Goal: Task Accomplishment & Management: Complete application form

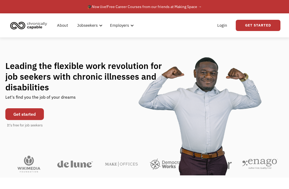
click at [36, 120] on link "Get started" at bounding box center [24, 114] width 39 height 12
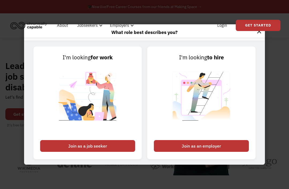
click at [116, 152] on div "Join as a job seeker" at bounding box center [87, 146] width 95 height 12
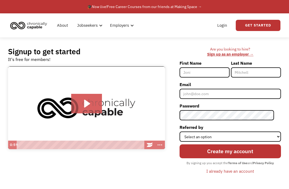
click at [95, 104] on icon "Play Video: Introducing Chronically Capable" at bounding box center [86, 104] width 31 height 20
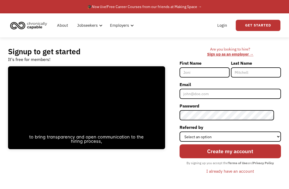
click at [224, 74] on input "First Name" at bounding box center [205, 72] width 50 height 10
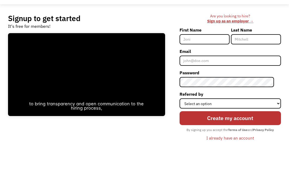
type input "[PERSON_NAME]"
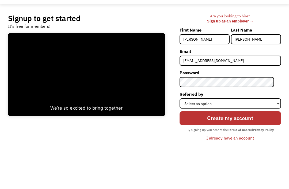
scroll to position [33, 0]
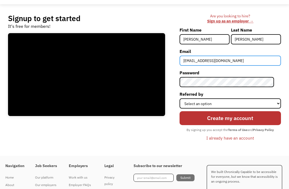
type input "klp.krystaperkins@gmail.com"
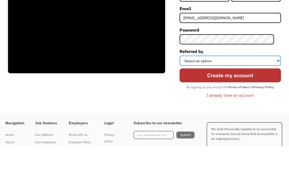
click at [221, 99] on select "Select an option Instagram Facebook Twitter Search Engine News Article Word of …" at bounding box center [230, 104] width 101 height 10
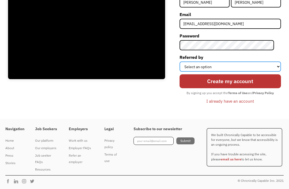
select select "Search Engine"
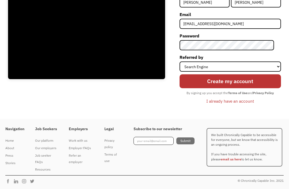
click at [255, 82] on input "Create my account" at bounding box center [230, 81] width 101 height 14
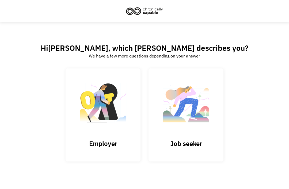
click at [197, 122] on img at bounding box center [186, 105] width 54 height 52
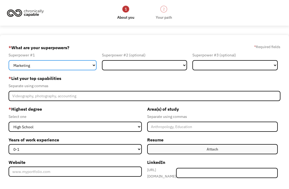
click at [89, 70] on select "Marketing Human Resources Finance Technology Operations Sales Industrial & Manu…" at bounding box center [53, 65] width 88 height 10
select select "Technology"
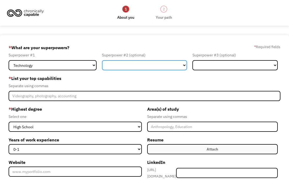
click at [154, 69] on select "Marketing Human Resources Finance Technology Operations Sales Industrial & Manu…" at bounding box center [144, 65] width 85 height 10
select select "Science & Education"
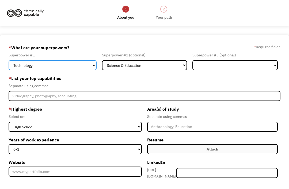
click at [91, 67] on select "Marketing Human Resources Finance Technology Operations Sales Industrial & Manu…" at bounding box center [53, 65] width 88 height 10
select select "Science & Education"
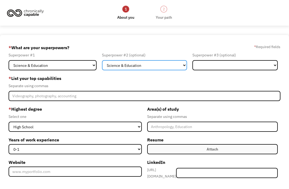
click at [148, 70] on select "Marketing Human Resources Finance Technology Operations Sales Industrial & Manu…" at bounding box center [144, 65] width 85 height 10
select select "Technology"
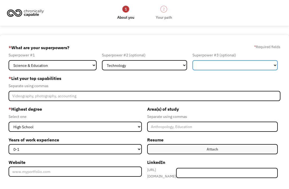
click at [233, 65] on select "Marketing Human Resources Finance Technology Operations Sales Industrial & Manu…" at bounding box center [235, 65] width 85 height 10
select select "Administration"
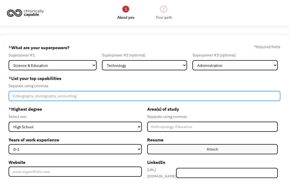
click at [128, 97] on input "Member-Create-Step1" at bounding box center [145, 96] width 272 height 10
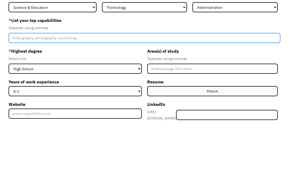
type input "N"
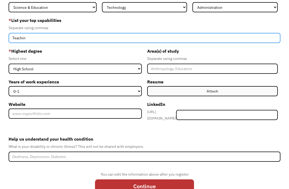
type input "Teachi"
paste input "Curriculum design • Assessment alignment • Instructional strategy • Mentoring/c…"
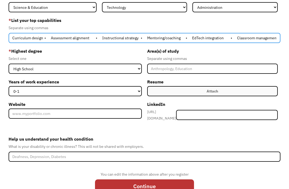
scroll to position [0, 0]
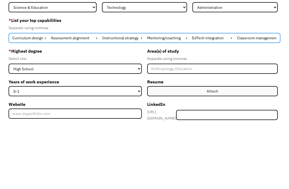
type input "Curriculum design • Assessment alignment • Instructional strategy • Mentoring/c…"
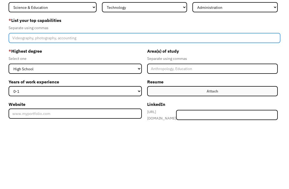
scroll to position [58, 0]
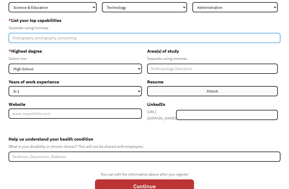
paste input "Curriculum development, Instructional design, Assessment creation and alignment…"
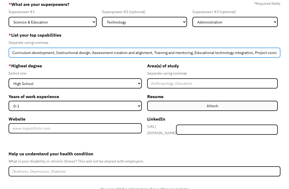
click at [198, 55] on input "Curriculum development, Instructional design, Assessment creation and alignment…" at bounding box center [145, 52] width 272 height 10
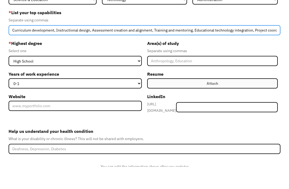
type input "Curriculum development, Instructional design, Assessment creation and alignment…"
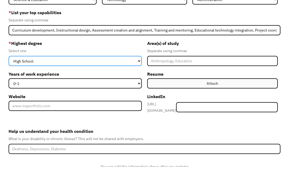
click at [15, 78] on select "High School Associates Bachelors Master's PhD" at bounding box center [75, 83] width 133 height 10
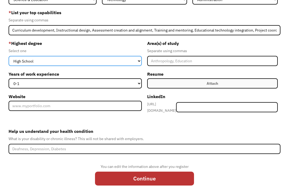
select select "masters"
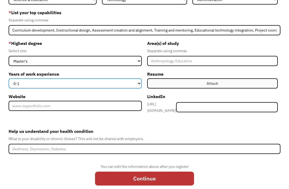
click at [17, 86] on select "0-1 2-4 5-10 11-15 15+" at bounding box center [75, 83] width 133 height 10
select select "5-10"
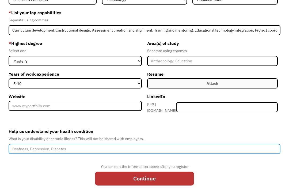
click at [172, 150] on input "Help us understand your health condition" at bounding box center [145, 149] width 272 height 10
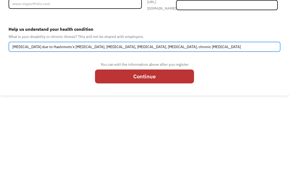
type input "Chronic fatigue syndrome due to Hashimoto’s thyroiditis, endometriosis, pelvic …"
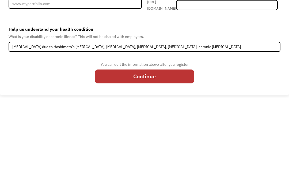
click at [180, 161] on input "Continue" at bounding box center [144, 168] width 99 height 14
type input "Please wait..."
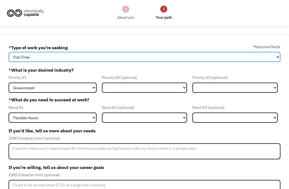
click at [14, 58] on select "Full-Time Part-Time Both Full-Time and Part-Time" at bounding box center [145, 57] width 272 height 10
select select "Both Full-Time and Part-Time"
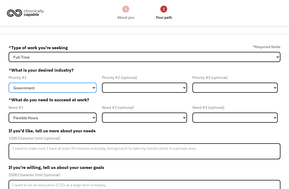
click at [89, 90] on select "Government Finance & Insurance Health & Social Care Tech & Engineering Creative…" at bounding box center [53, 88] width 88 height 10
select select "Education"
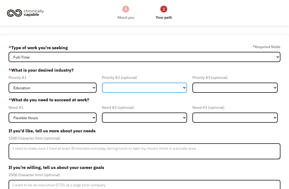
click at [172, 91] on select "Government Finance & Insurance Health & Social Care Tech & Engineering Creative…" at bounding box center [144, 88] width 85 height 10
select select "Creative & Design"
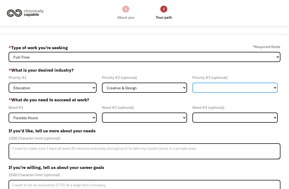
click at [223, 93] on select "Government Finance & Insurance Health & Social Care Tech & Engineering Creative…" at bounding box center [235, 88] width 85 height 10
select select "Administrative"
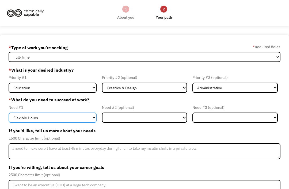
click at [90, 120] on select "Flexible Hours Remote Work Service Animal On-site Accommodations Visual Support…" at bounding box center [53, 118] width 88 height 10
select select "Remote Work"
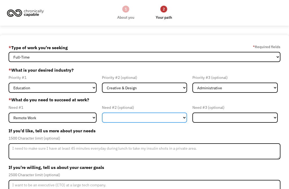
click at [168, 122] on select "Flexible Hours Remote Work Service Animal On-site Accommodations Visual Support…" at bounding box center [144, 118] width 85 height 10
select select "Flexible Hours"
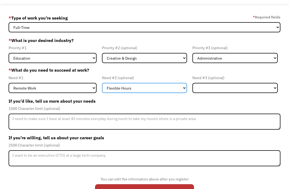
scroll to position [39, 0]
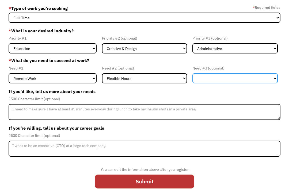
click at [231, 80] on select "Flexible Hours Remote Work Service Animal On-site Accommodations Visual Support…" at bounding box center [235, 78] width 85 height 10
select select "On-site Accommodations"
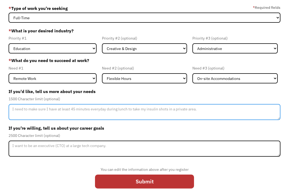
click at [241, 118] on textarea "Member-Update-Form-Step2" at bounding box center [145, 112] width 272 height 16
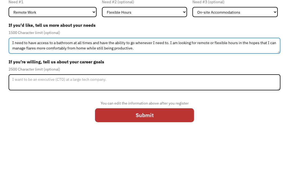
scroll to position [57, 0]
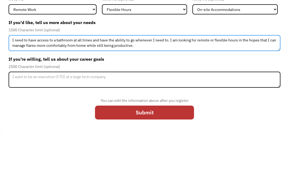
click at [236, 93] on textarea "I need to have access to a bathroom at all times and have the ability to go whe…" at bounding box center [145, 101] width 272 height 16
click at [230, 93] on textarea "I need to have access to a bathroom at all times and have the ability to go whe…" at bounding box center [145, 101] width 272 height 16
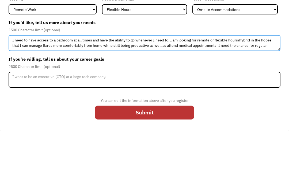
scroll to position [0, 0]
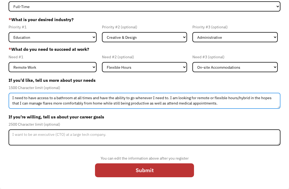
type textarea "I need to have access to a bathroom at all times and have the ability to go whe…"
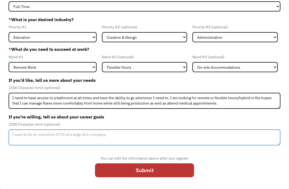
click at [225, 134] on textarea "Member-Update-Form-Step2" at bounding box center [145, 138] width 272 height 16
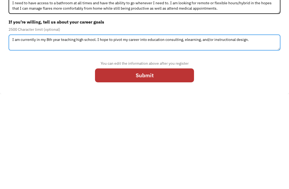
type textarea "I am currently in my 8th year teaching high school. I hope to pivot my career i…"
click at [184, 164] on input "Submit" at bounding box center [144, 171] width 99 height 14
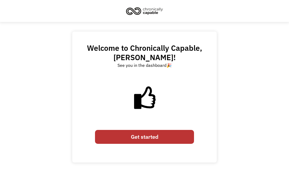
click at [183, 139] on link "Get started" at bounding box center [144, 137] width 99 height 14
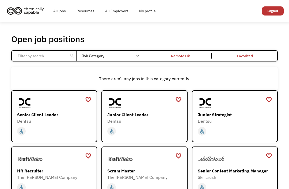
click at [193, 57] on div "Remote Ok" at bounding box center [180, 55] width 62 height 5
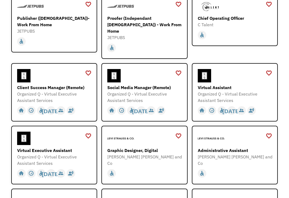
scroll to position [182, 0]
